Goal: Check status: Check status

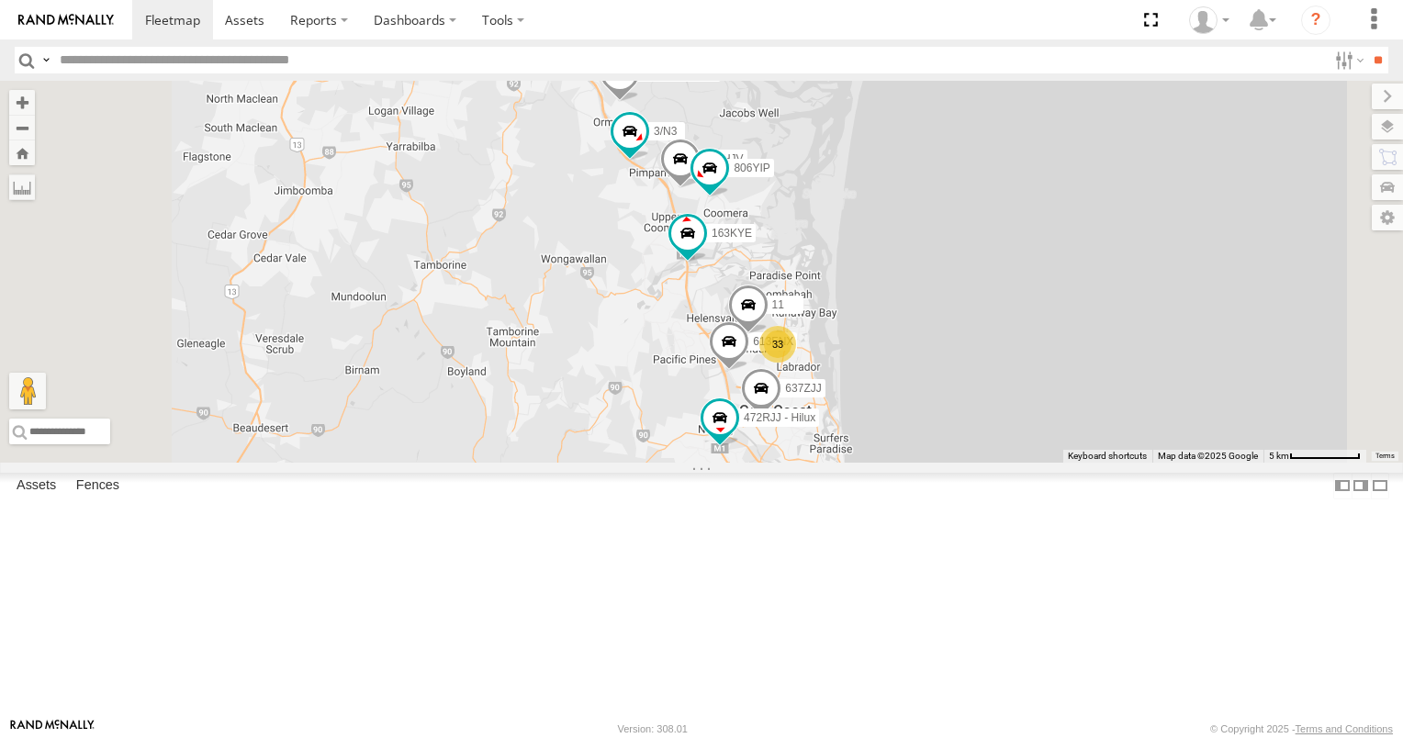
scroll to position [551, 0]
click at [0, 0] on div "N1/1" at bounding box center [0, 0] width 0 height 0
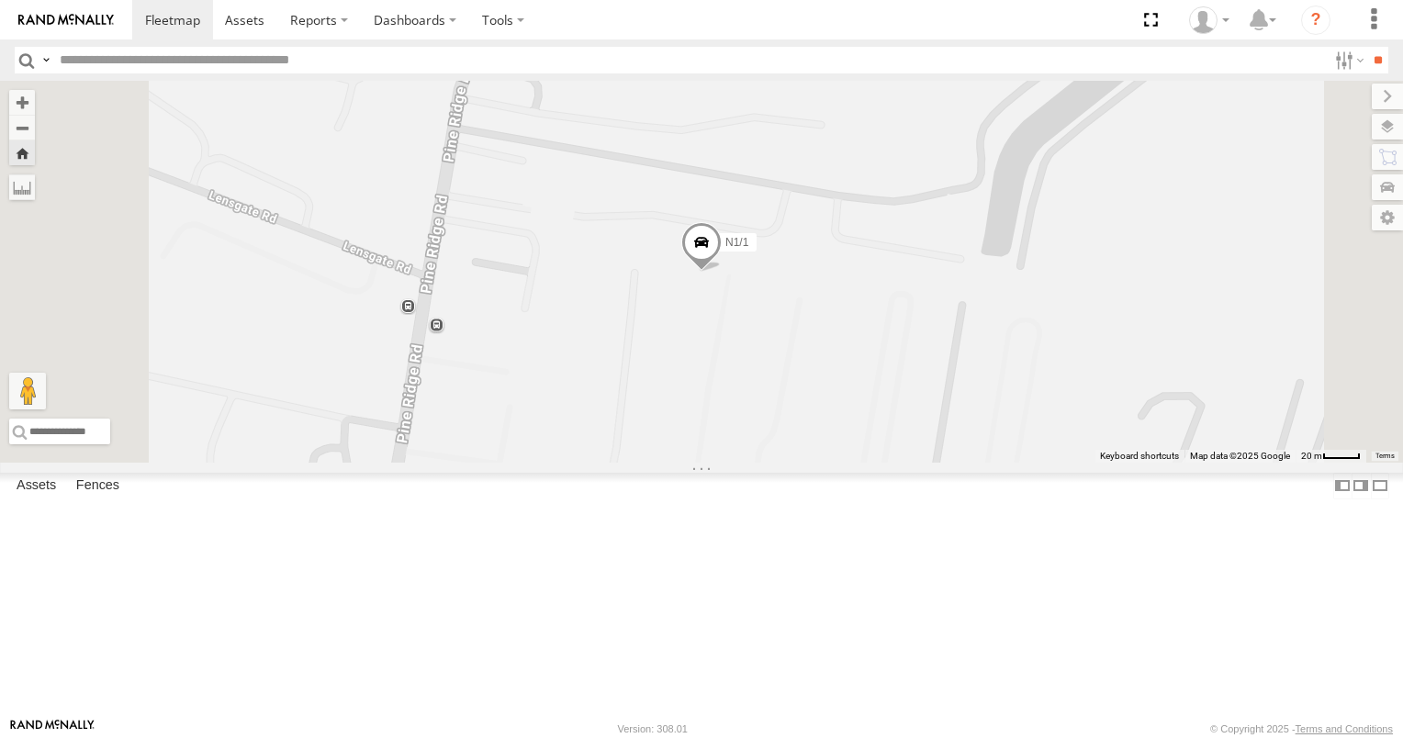
click at [722, 273] on span at bounding box center [701, 248] width 40 height 50
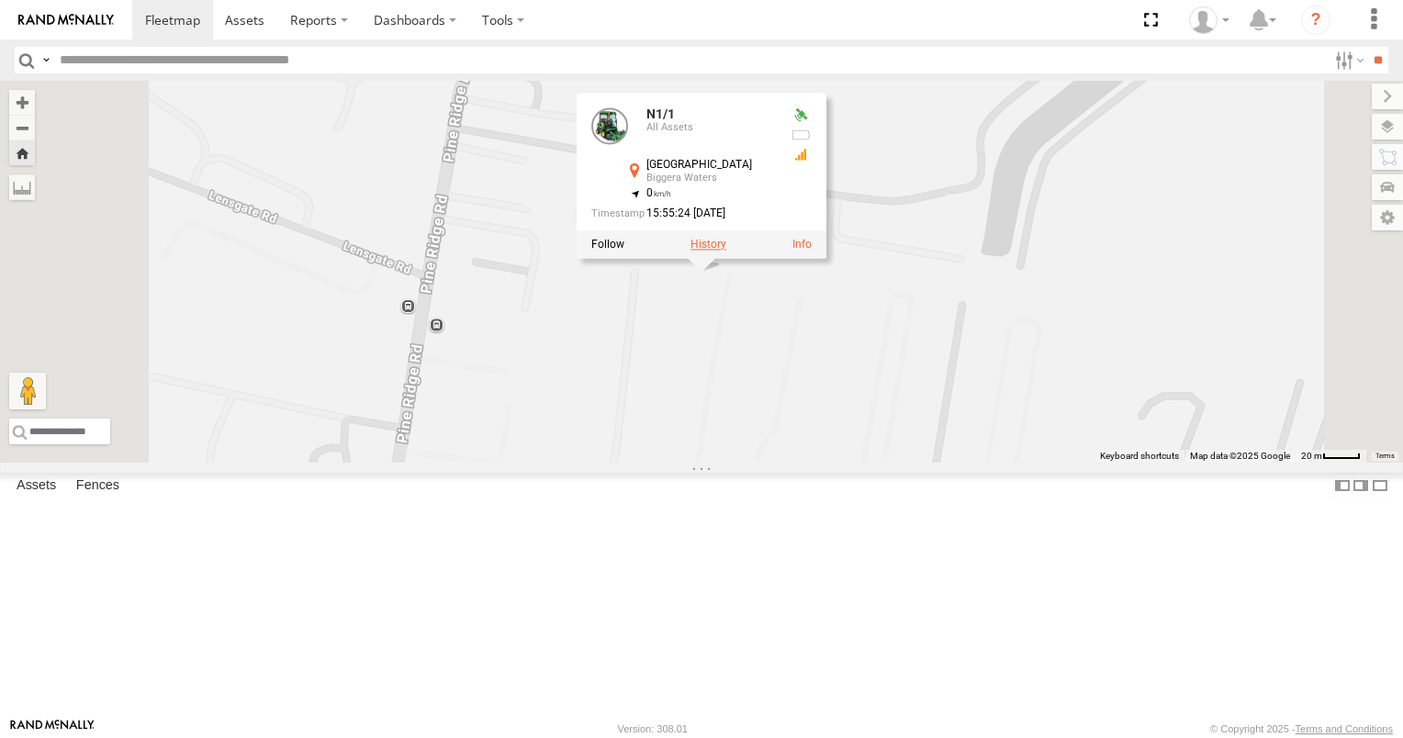
click at [726, 252] on label at bounding box center [708, 245] width 36 height 13
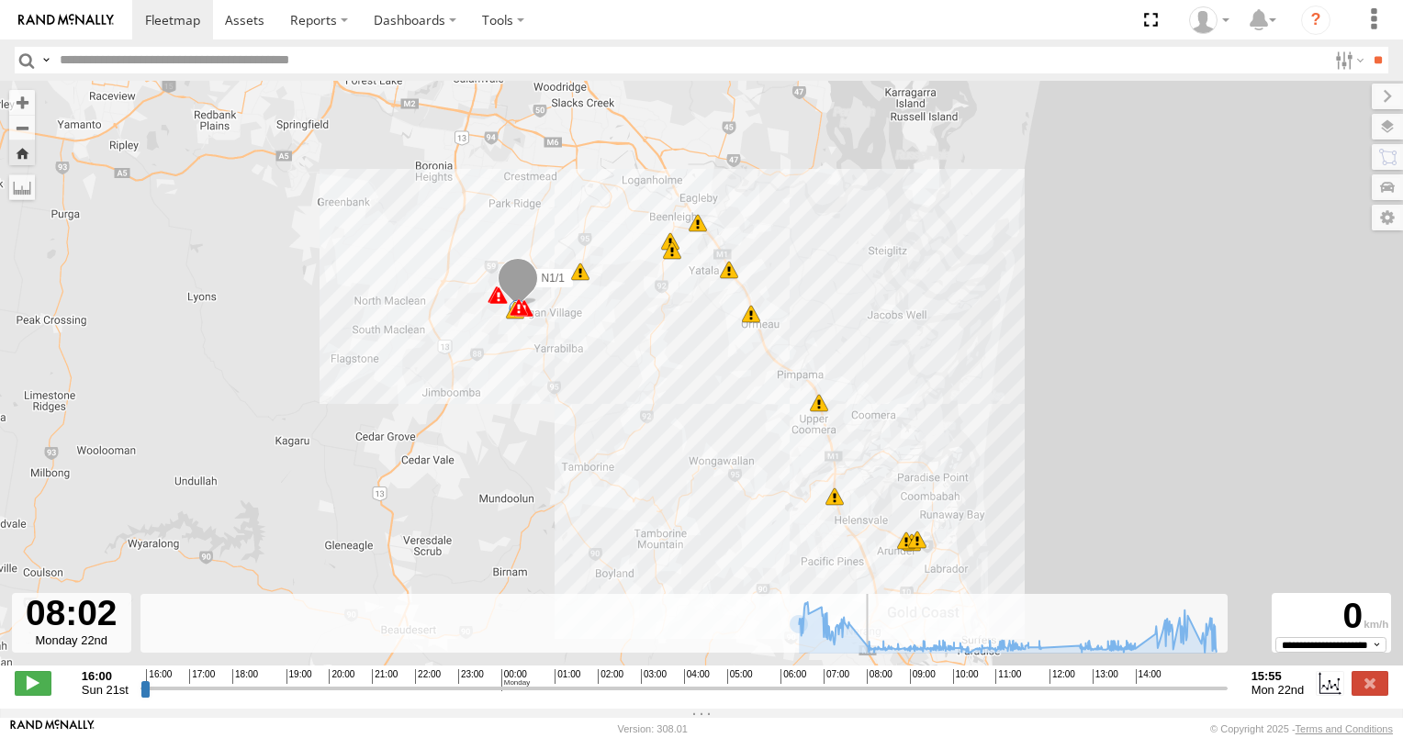
drag, startPoint x: 145, startPoint y: 693, endPoint x: 867, endPoint y: 686, distance: 721.5
click at [867, 686] on input "range" at bounding box center [683, 687] width 1087 height 17
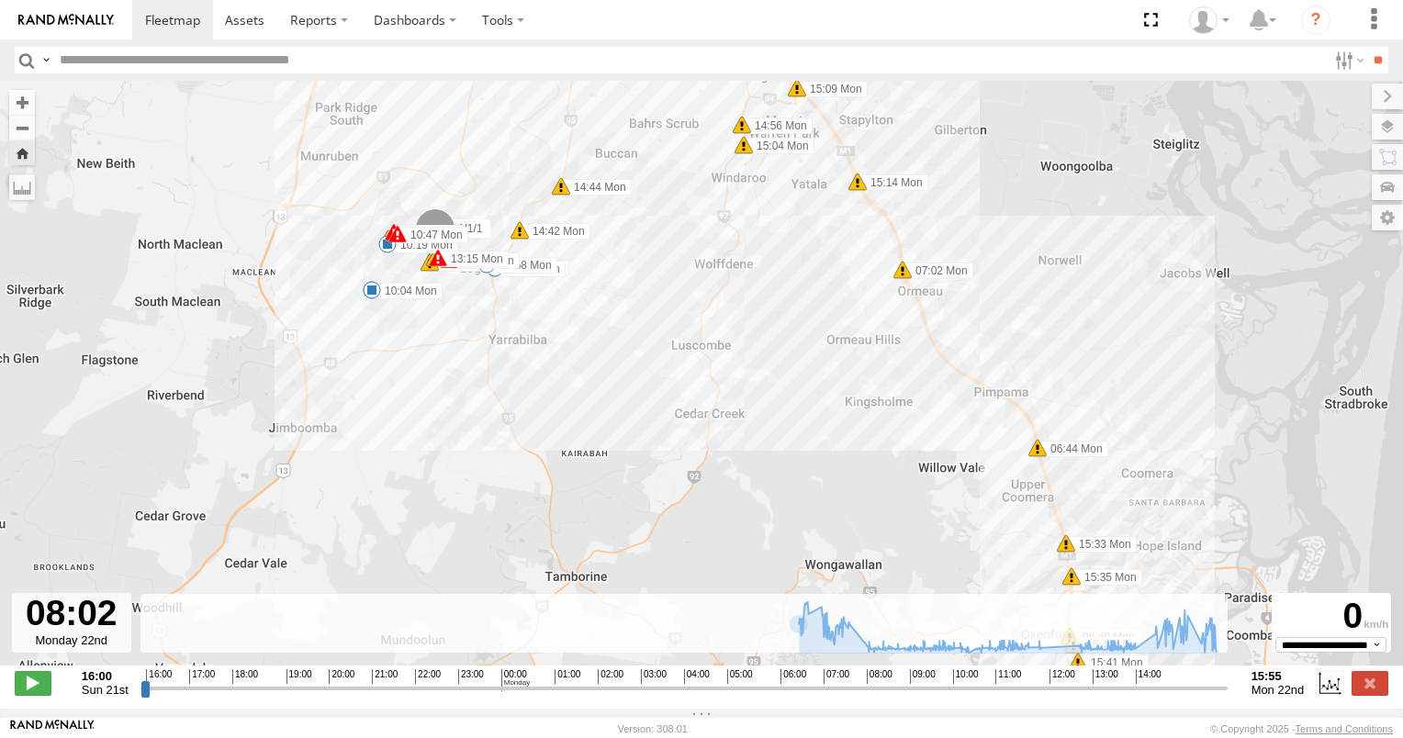
drag, startPoint x: 523, startPoint y: 336, endPoint x: 524, endPoint y: 413, distance: 77.1
click at [524, 413] on div "N1/1 06:31 Mon 06:44 Mon 07:02 Mon 09:16 Mon 10:47 Mon 11:25 Mon 13:15 Mon 14:4…" at bounding box center [701, 383] width 1403 height 604
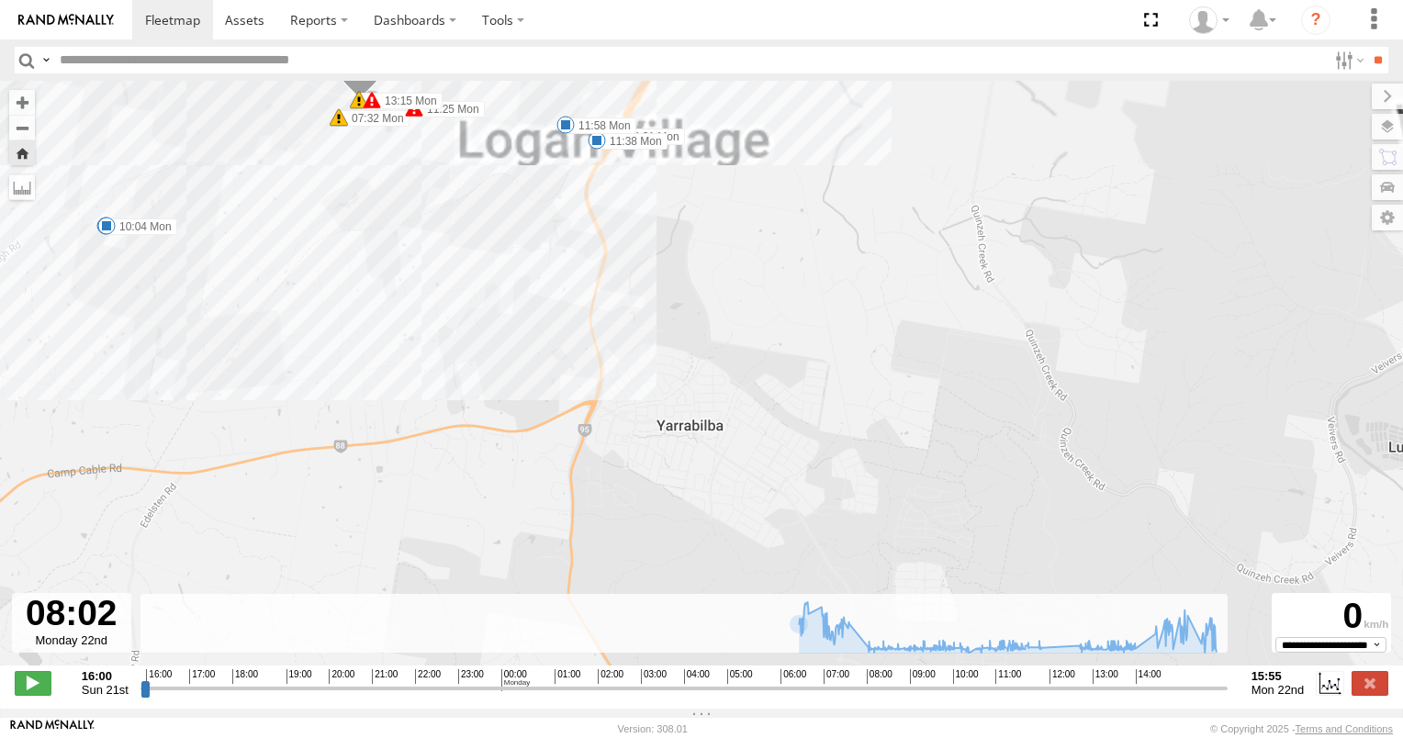
drag, startPoint x: 389, startPoint y: 308, endPoint x: 649, endPoint y: 511, distance: 329.6
click at [648, 511] on div "N1/1 06:31 Mon 06:44 Mon 07:02 Mon 09:16 Mon 10:47 Mon 11:25 Mon 13:15 Mon 14:4…" at bounding box center [701, 383] width 1403 height 604
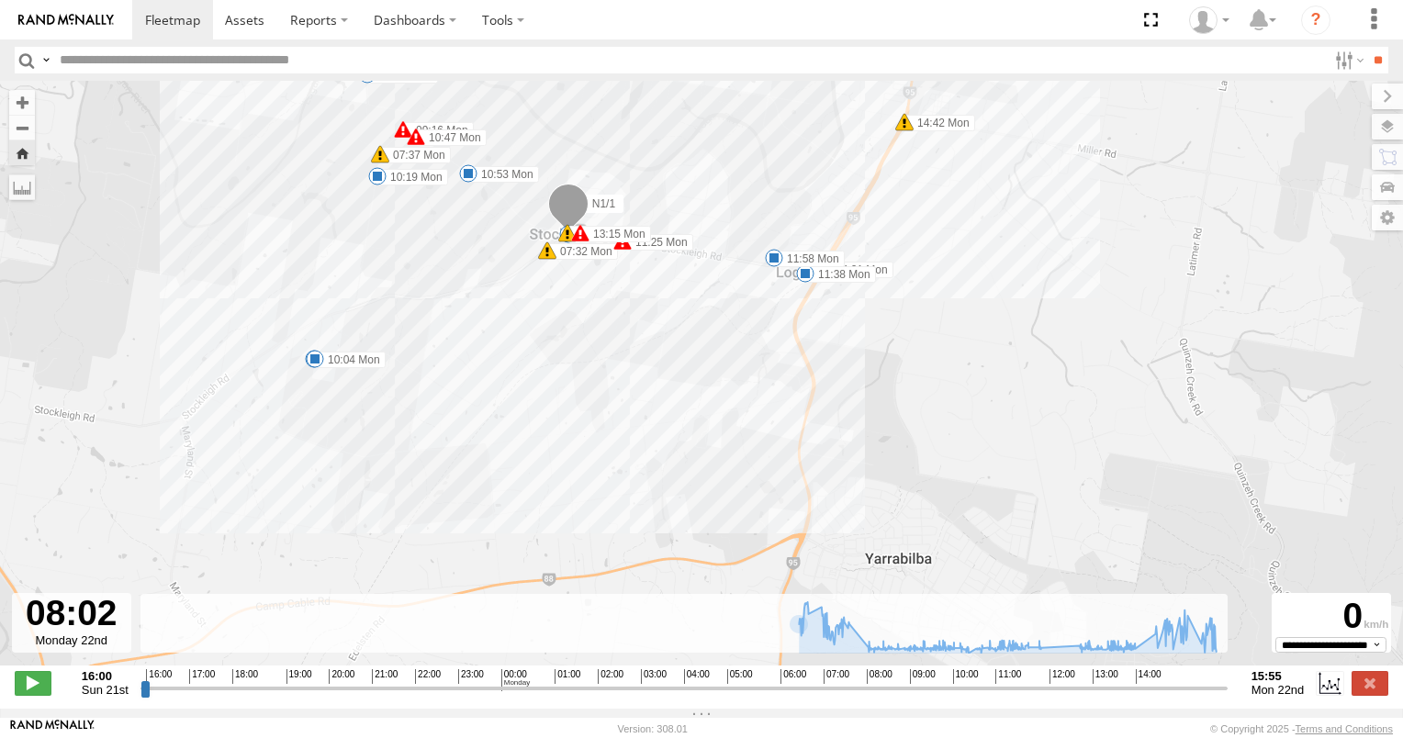
drag, startPoint x: 587, startPoint y: 356, endPoint x: 587, endPoint y: 394, distance: 37.6
click at [587, 394] on div "N1/1 06:31 Mon 06:44 Mon 07:02 Mon 09:16 Mon 10:47 Mon 11:25 Mon 13:15 Mon 14:4…" at bounding box center [701, 383] width 1403 height 604
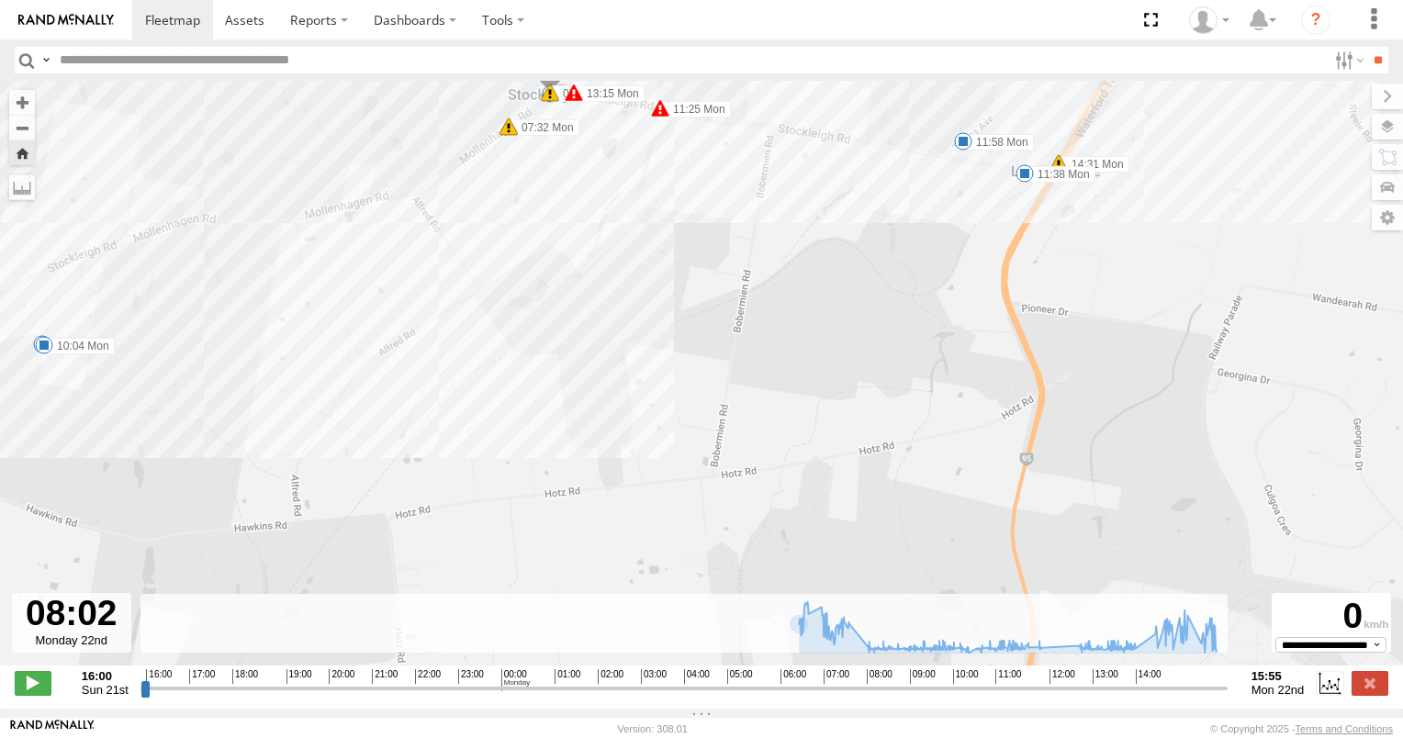
drag, startPoint x: 571, startPoint y: 341, endPoint x: 589, endPoint y: 499, distance: 159.0
click at [589, 498] on div "N1/1 06:31 Mon 06:44 Mon 07:02 Mon 09:16 Mon 10:47 Mon 11:25 Mon 13:15 Mon 14:4…" at bounding box center [701, 383] width 1403 height 604
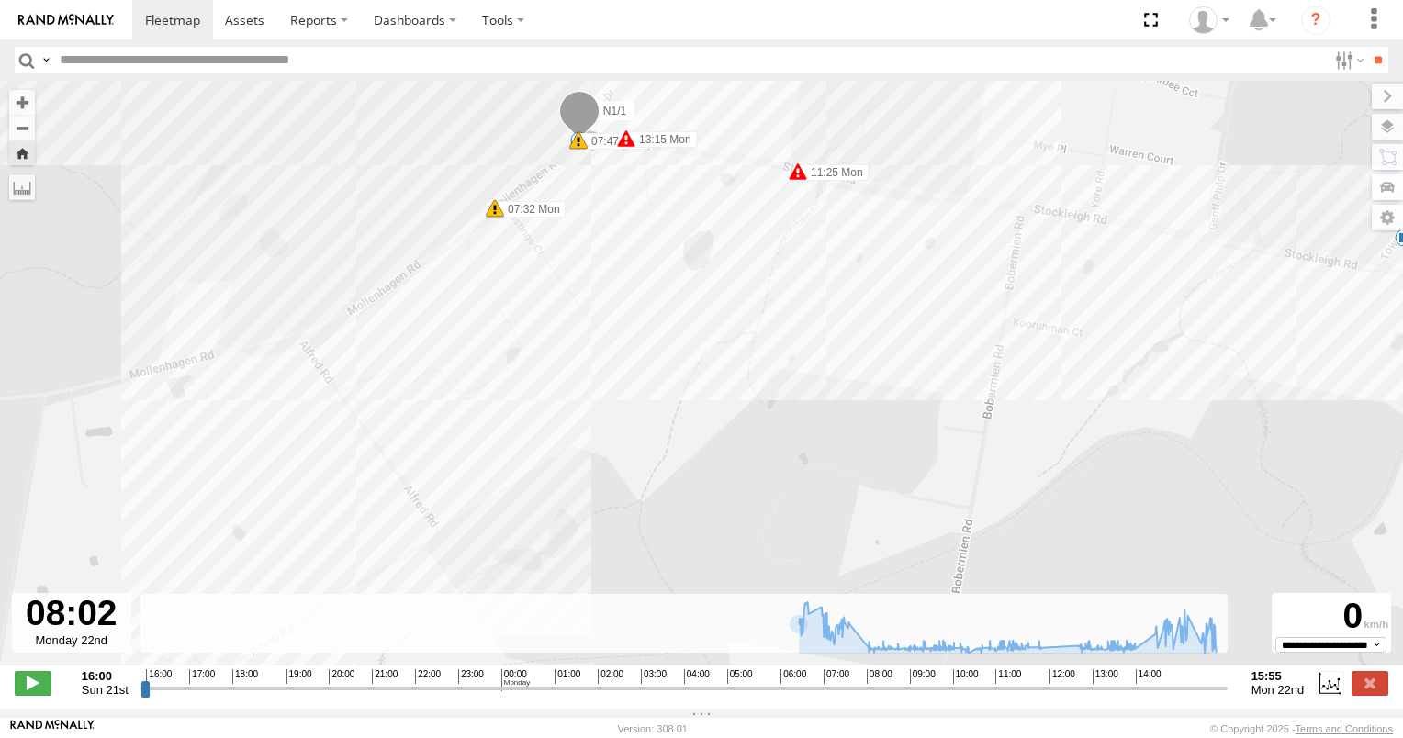
drag, startPoint x: 590, startPoint y: 431, endPoint x: 633, endPoint y: 561, distance: 136.4
click at [633, 561] on div "N1/1 06:31 Mon 06:44 Mon 07:02 Mon 09:16 Mon 10:47 Mon 11:25 Mon 13:15 Mon 14:4…" at bounding box center [701, 383] width 1403 height 604
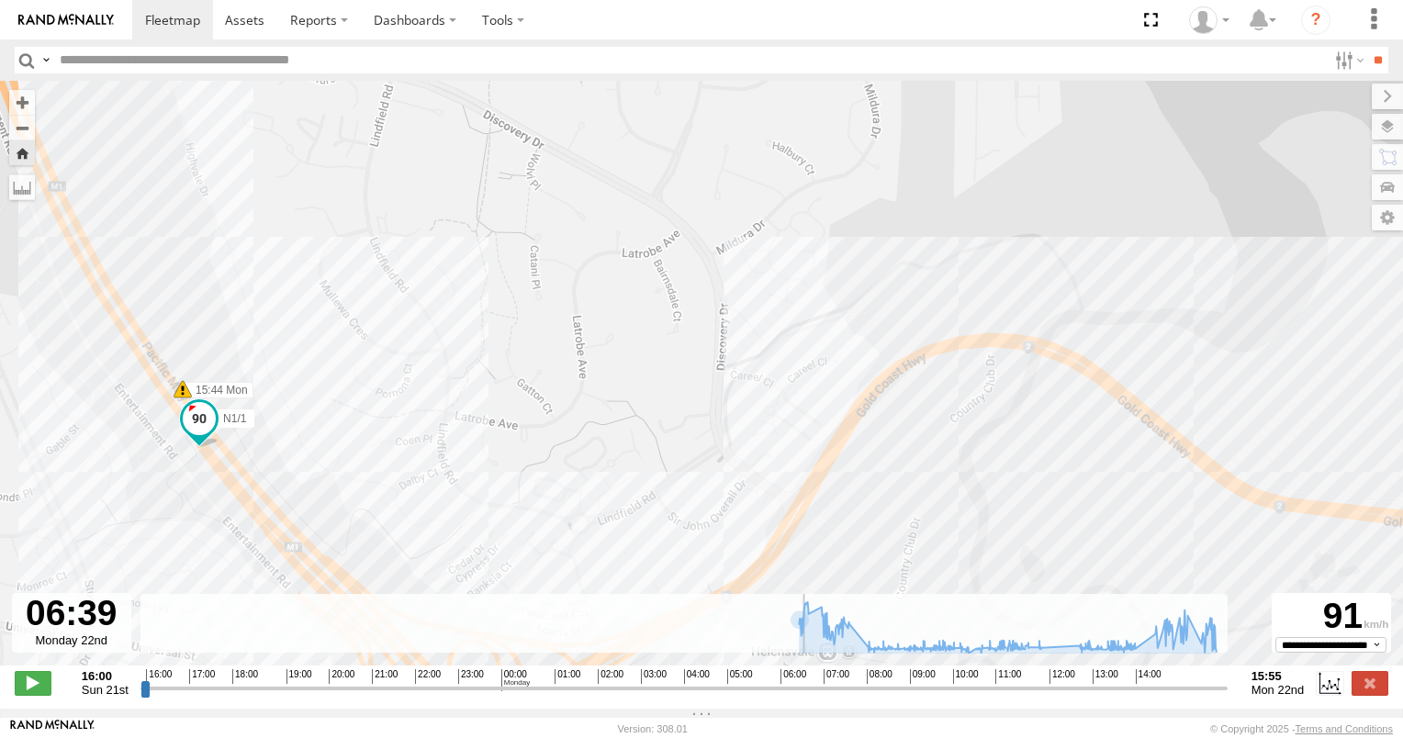
drag, startPoint x: 863, startPoint y: 697, endPoint x: 819, endPoint y: 554, distance: 148.9
type input "**********"
click at [810, 679] on input "range" at bounding box center [683, 687] width 1087 height 17
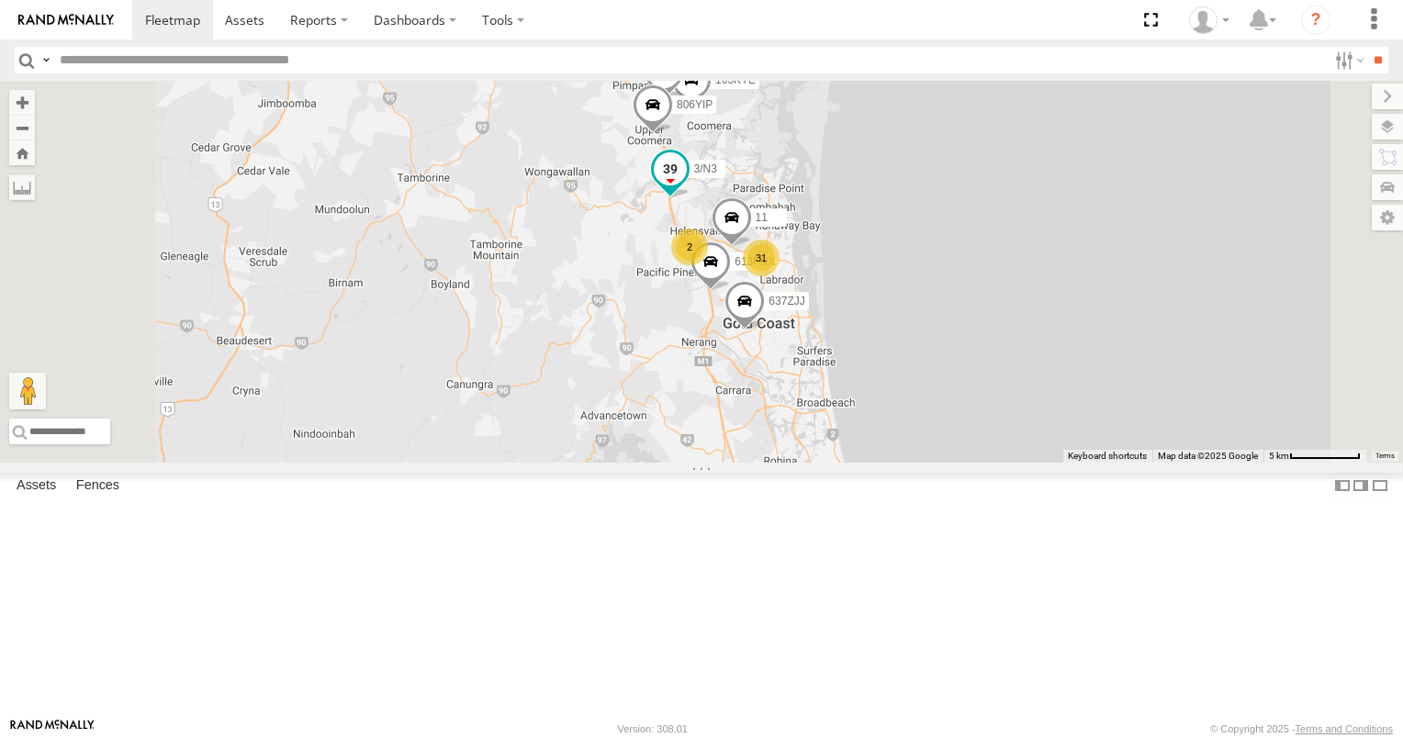
click at [687, 186] on span at bounding box center [670, 169] width 33 height 33
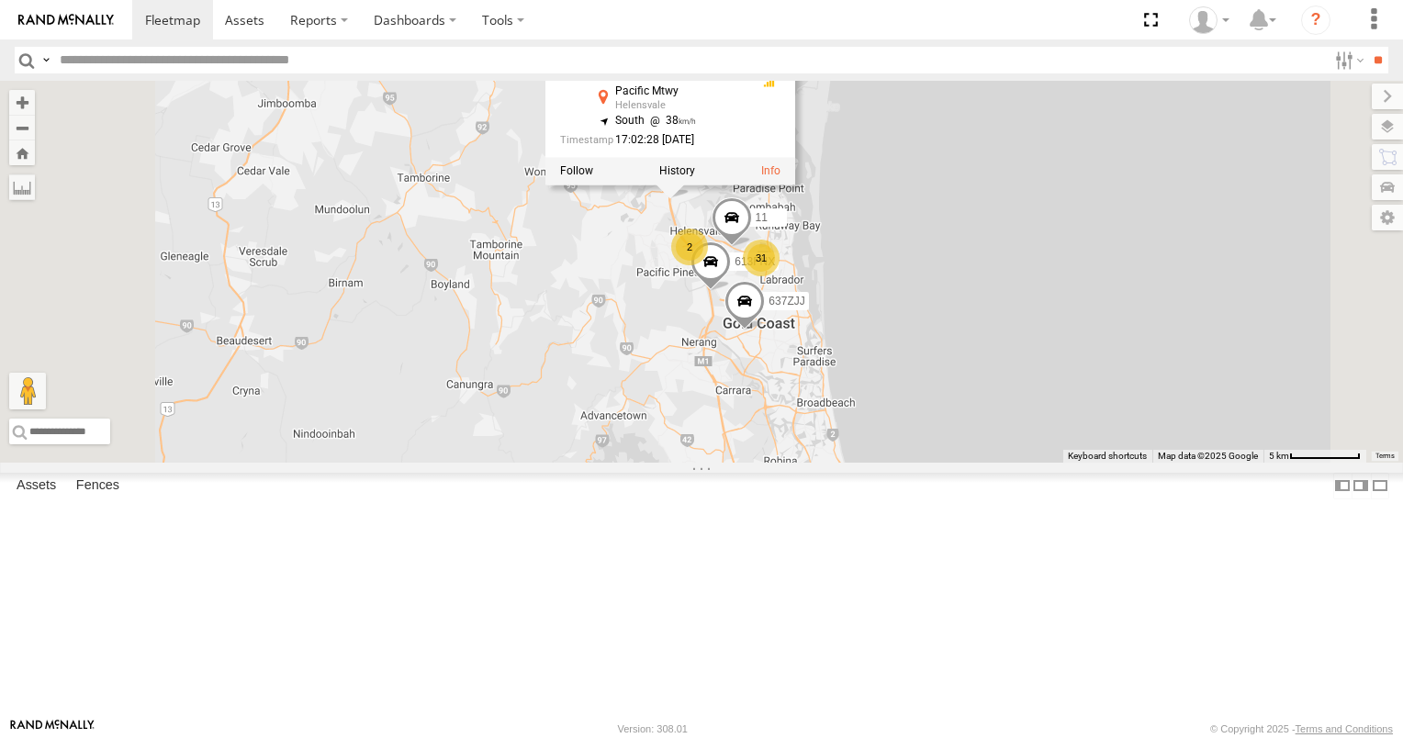
click at [1157, 250] on div "31 637ZJJ 163KYE 613FNX 616HJV 2 3/N3 472RJJ - Hilux 806YIP XB92CD/Water 11 3/N…" at bounding box center [701, 272] width 1403 height 382
